Goal: Submit feedback/report problem: Submit feedback/report problem

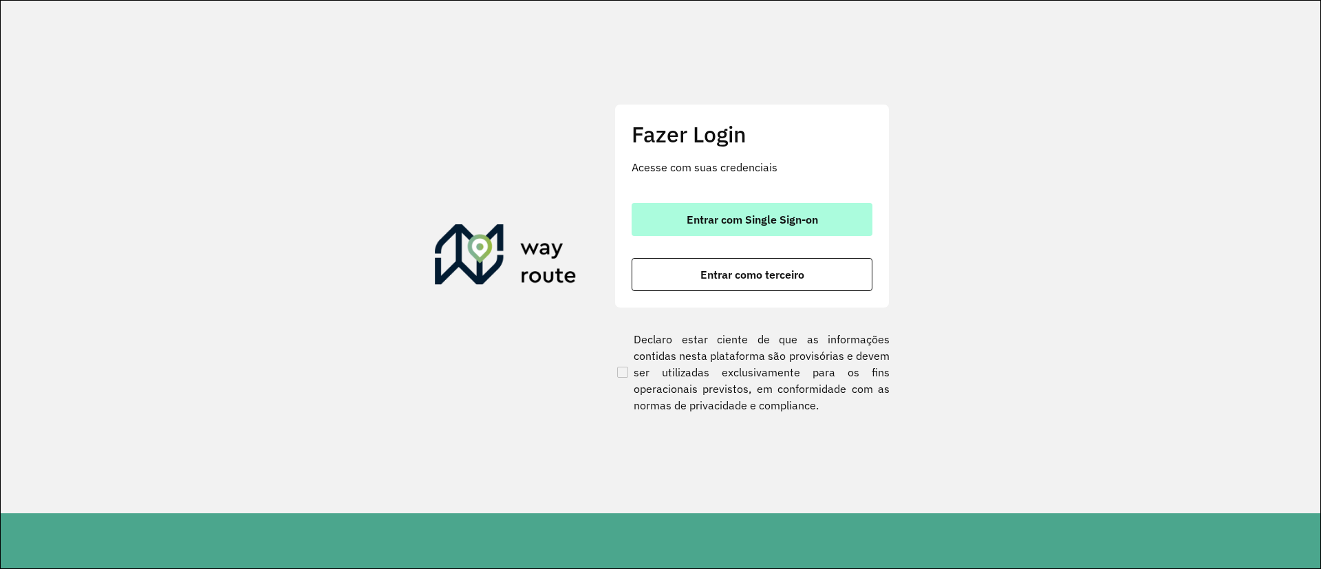
click at [756, 221] on font "Entrar com Single Sign-on" at bounding box center [752, 220] width 131 height 14
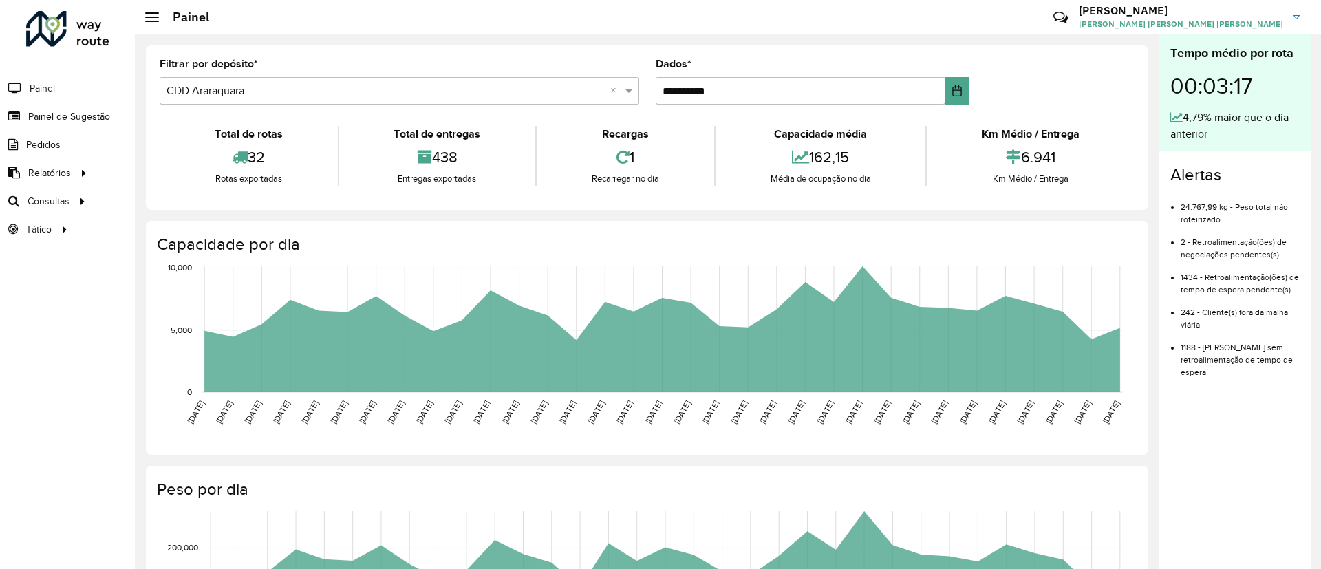
click at [1284, 15] on link "[PERSON_NAME] [PERSON_NAME] [PERSON_NAME] [PERSON_NAME]" at bounding box center [1194, 17] width 231 height 36
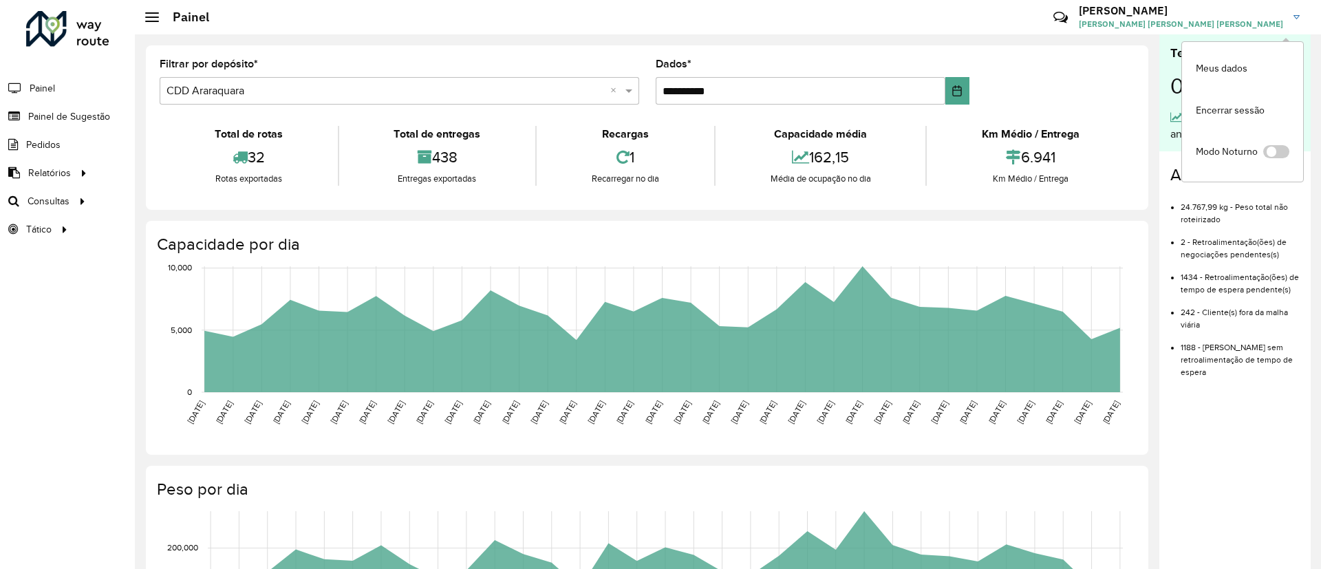
click at [539, 25] on hb-header "Painel Críticas? Dúvidas? Elógios? Sugestões? Entre em contato conosco! [PERSON…" at bounding box center [728, 17] width 1186 height 34
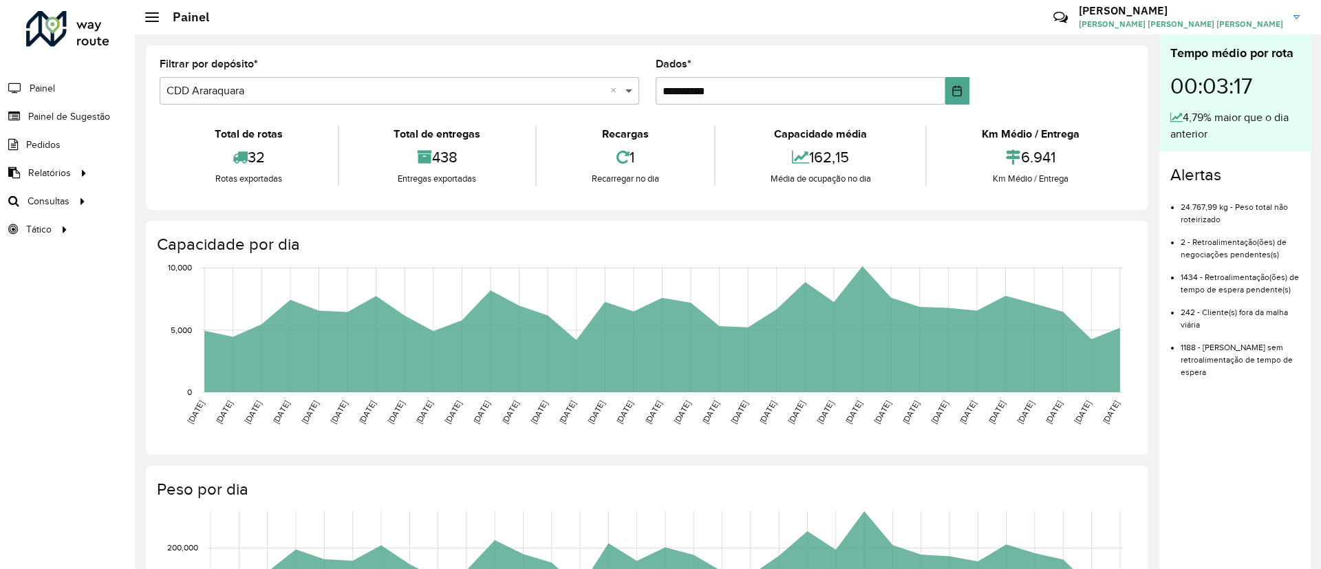
click at [629, 87] on span at bounding box center [630, 91] width 17 height 17
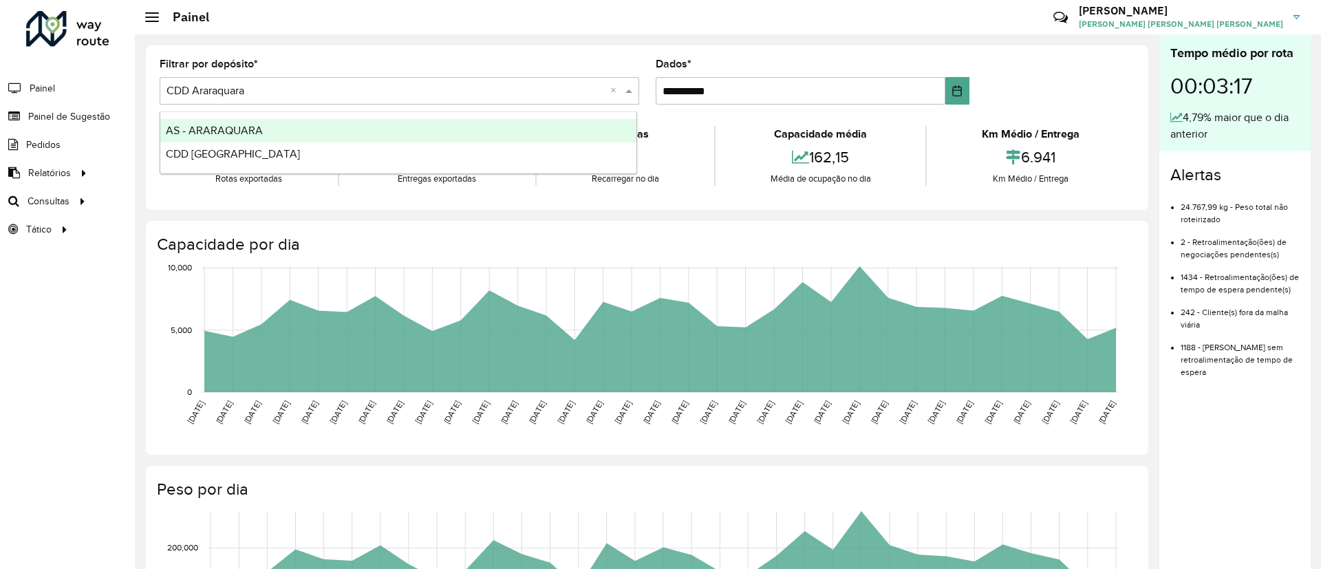
click at [629, 87] on span at bounding box center [630, 91] width 17 height 17
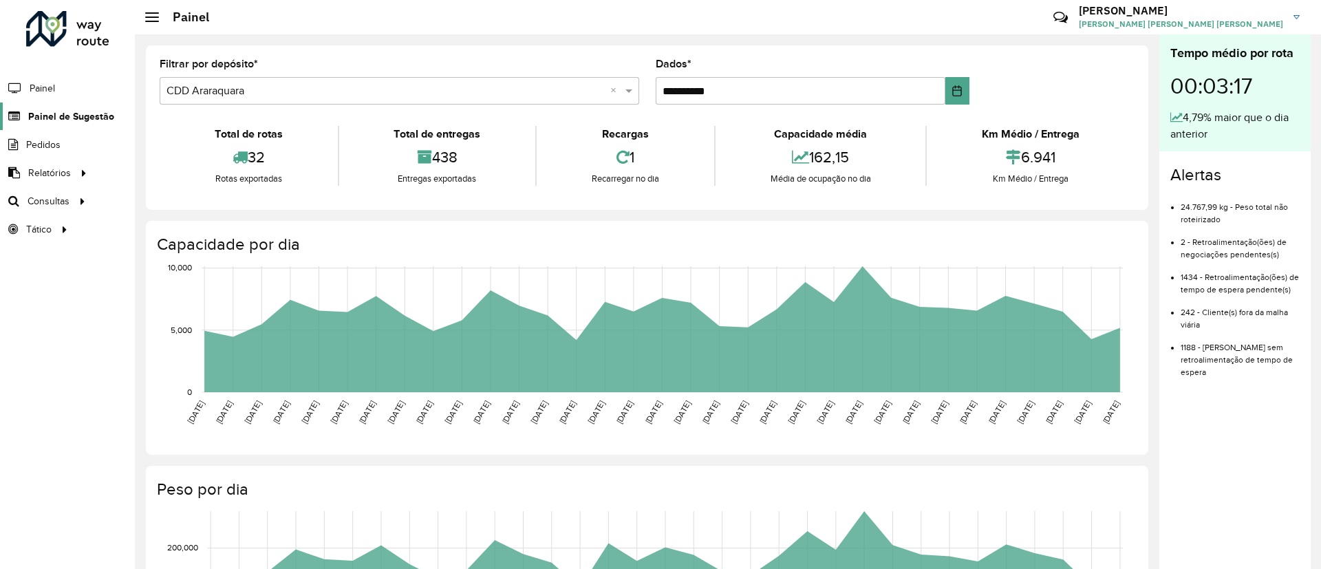
click at [42, 116] on font "Painel de Sugestão" at bounding box center [71, 116] width 86 height 11
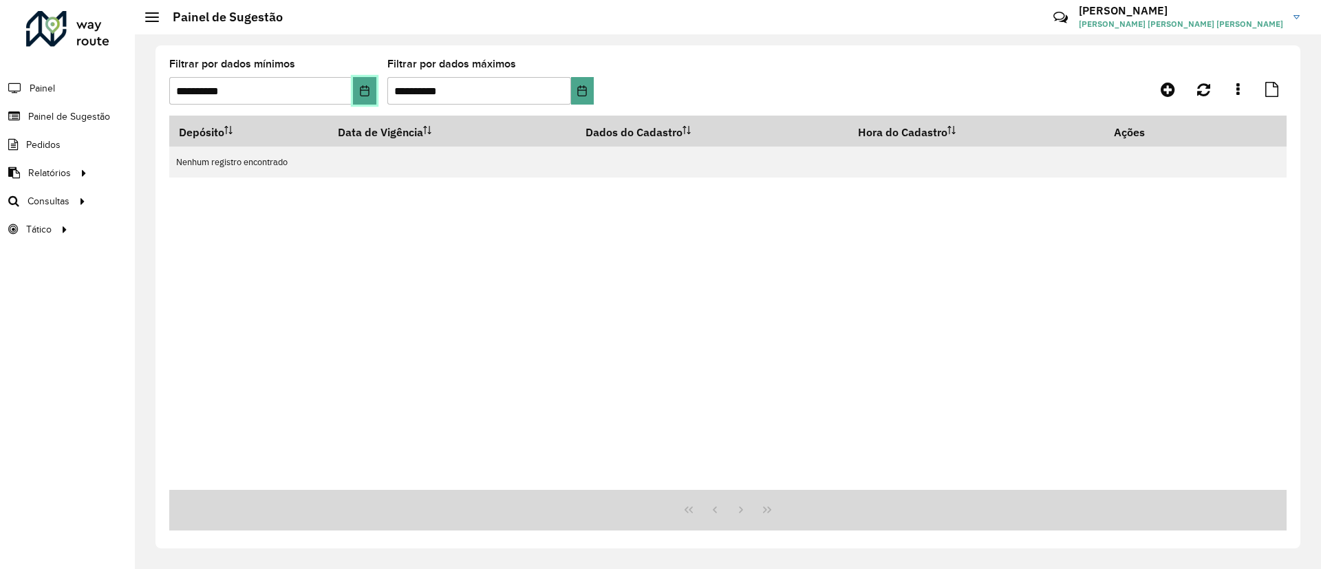
click at [365, 91] on icon "Escolha a data" at bounding box center [364, 90] width 11 height 11
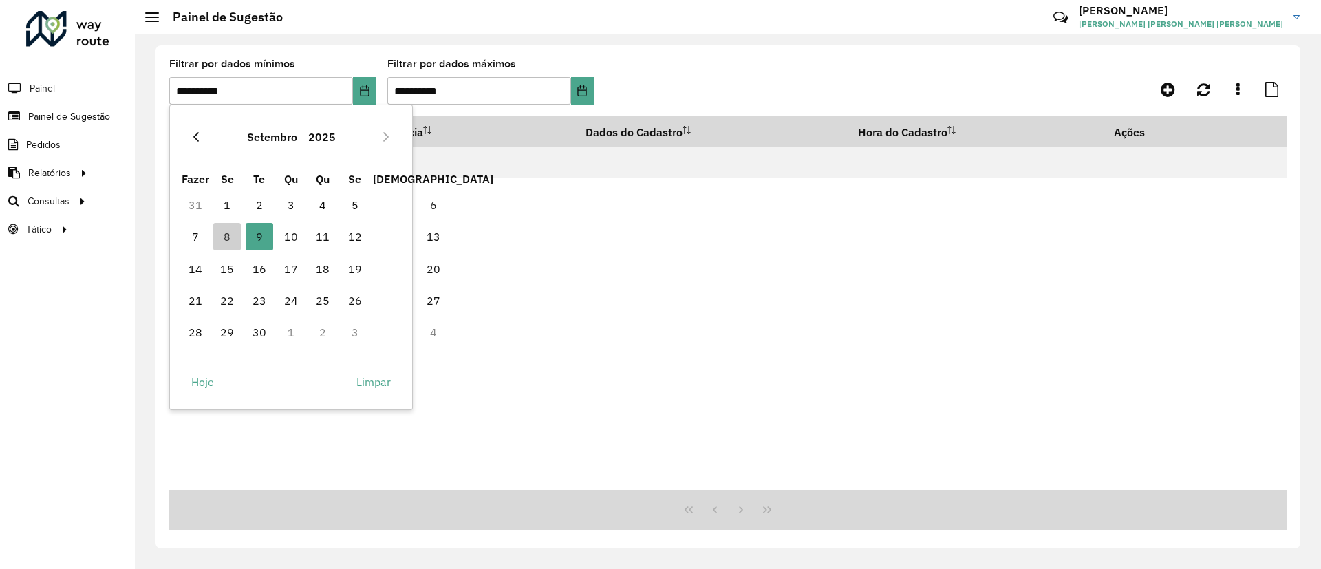
click at [197, 138] on icon "Mês Anterior" at bounding box center [196, 136] width 11 height 11
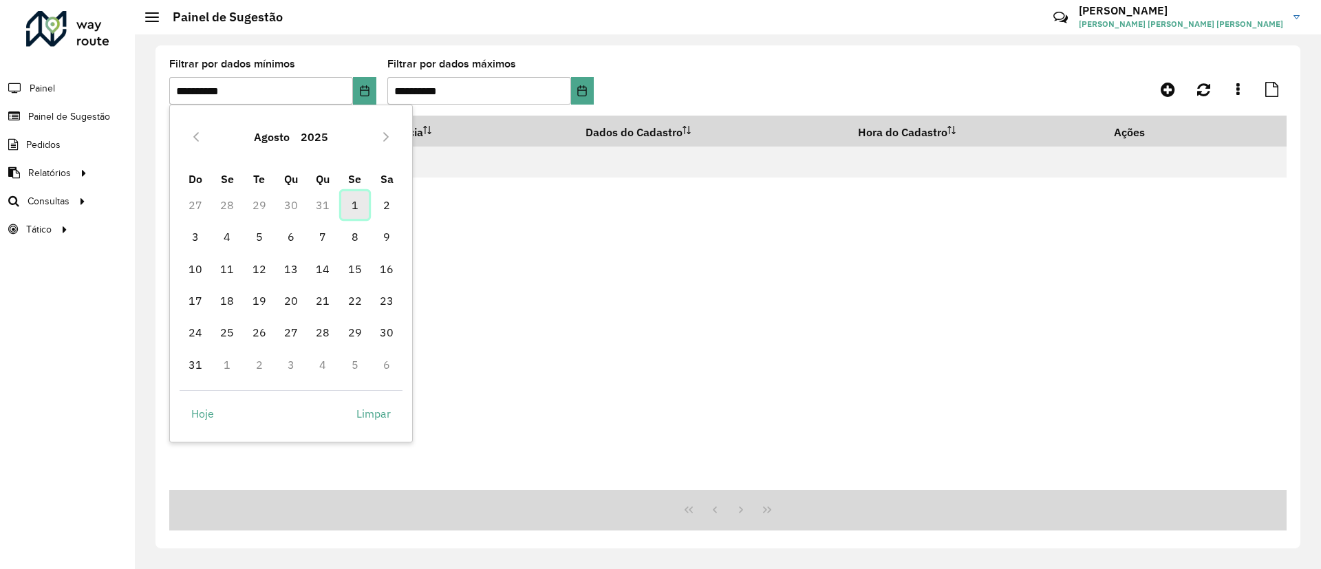
click at [352, 208] on span "1" at bounding box center [355, 205] width 28 height 28
type input "**********"
